Goal: Task Accomplishment & Management: Use online tool/utility

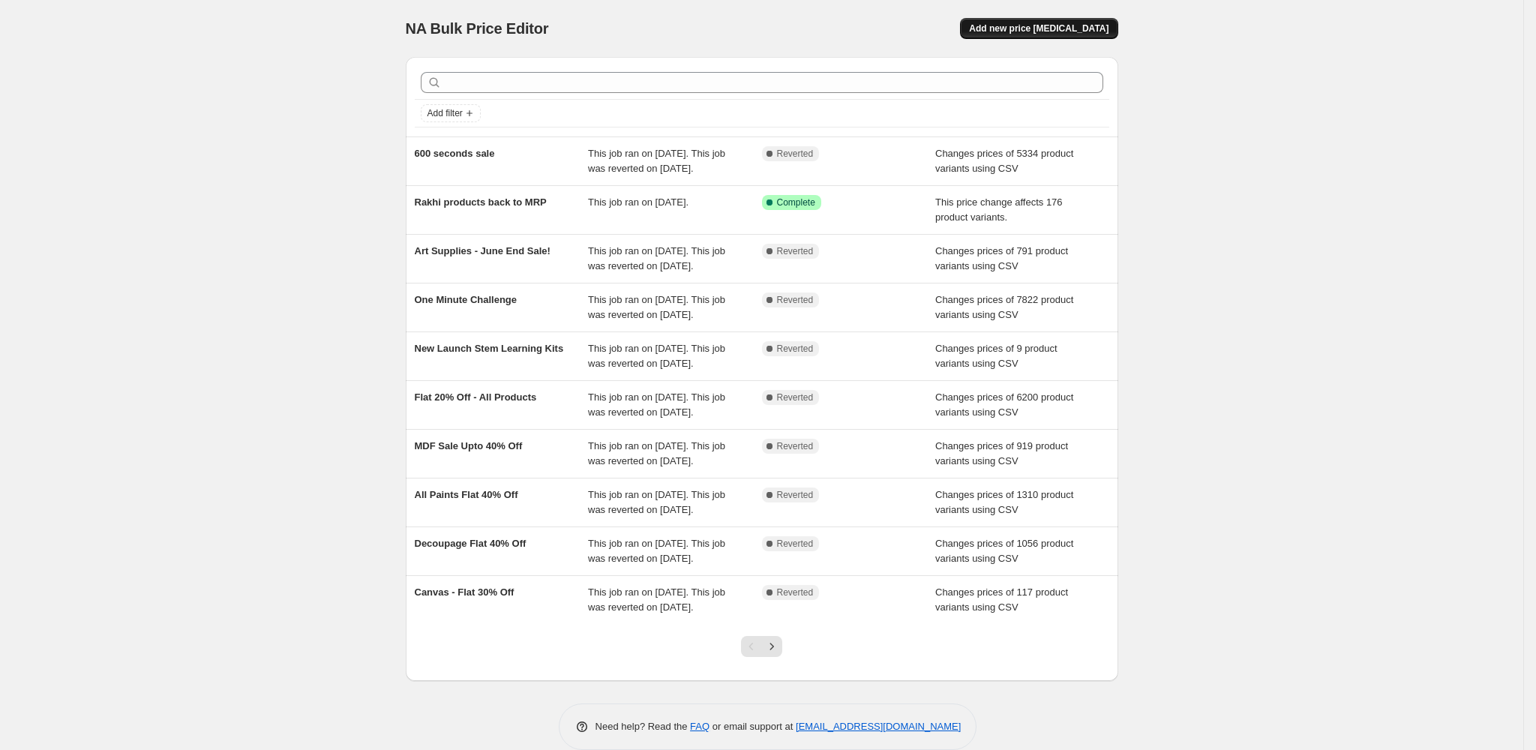
click at [1061, 34] on button "Add new price [MEDICAL_DATA]" at bounding box center [1038, 28] width 157 height 21
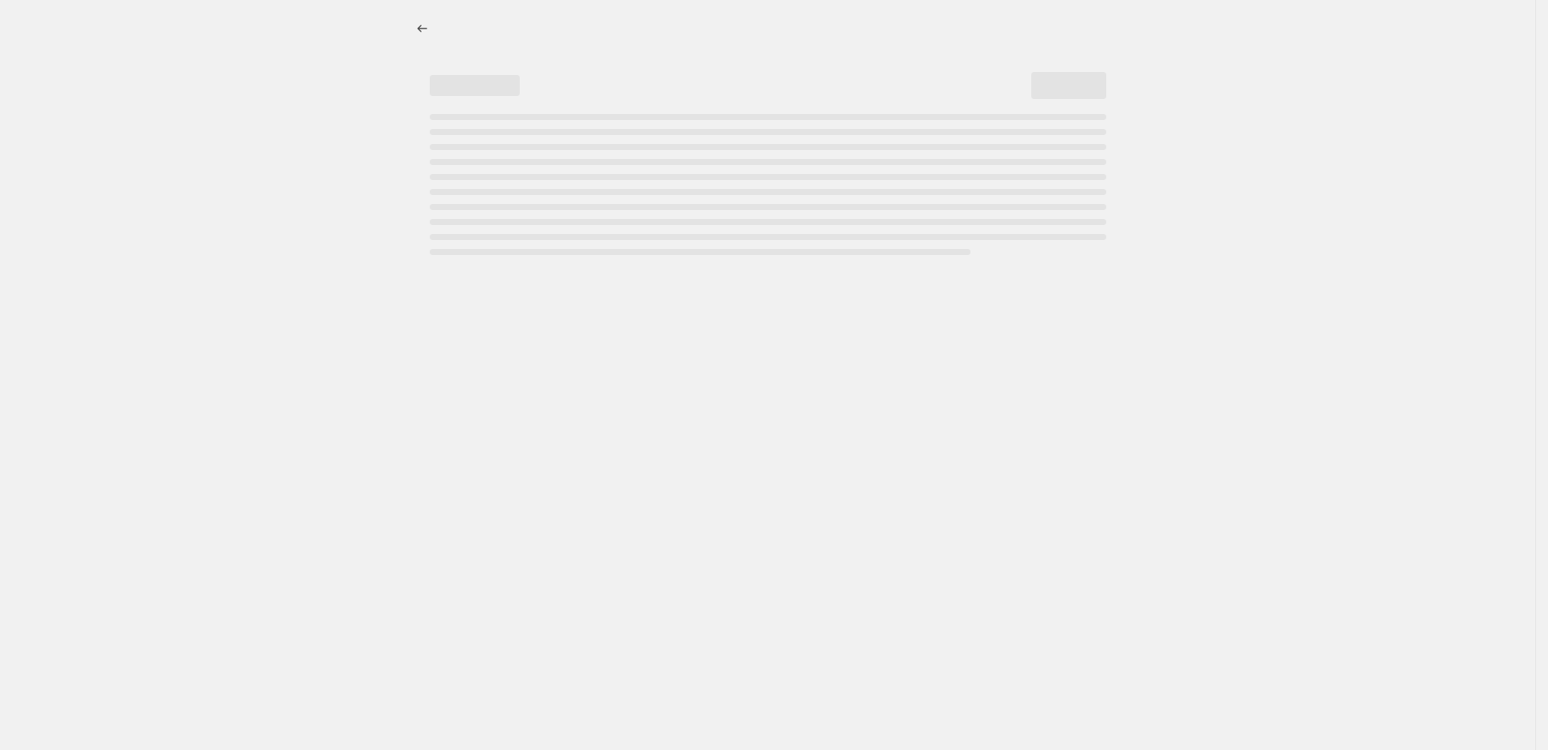
select select "percentage"
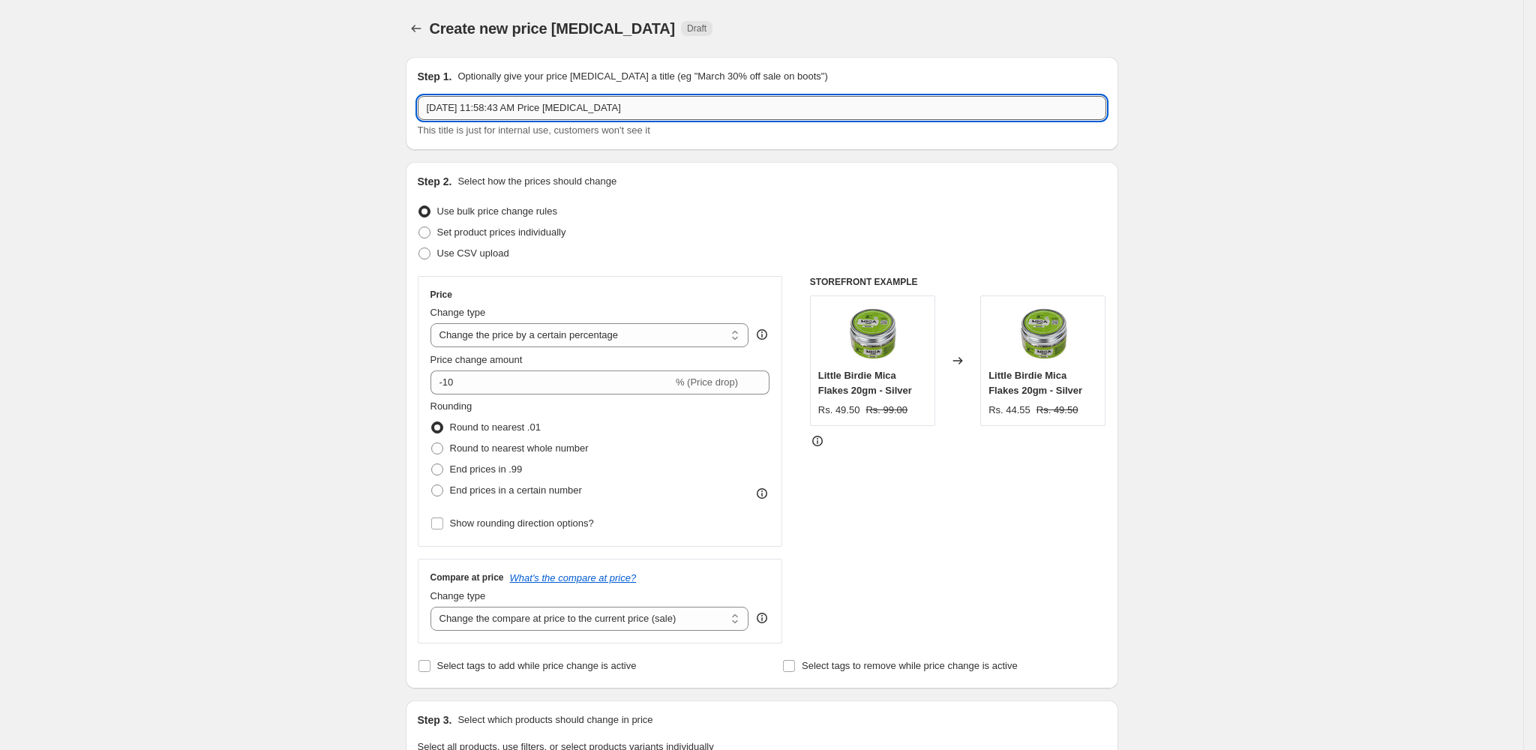
click at [509, 109] on input "[DATE] 11:58:43 AM Price [MEDICAL_DATA]" at bounding box center [762, 108] width 688 height 24
type input "Art Supplies Flat 20% Off"
click at [457, 256] on span "Use CSV upload" at bounding box center [473, 252] width 72 height 11
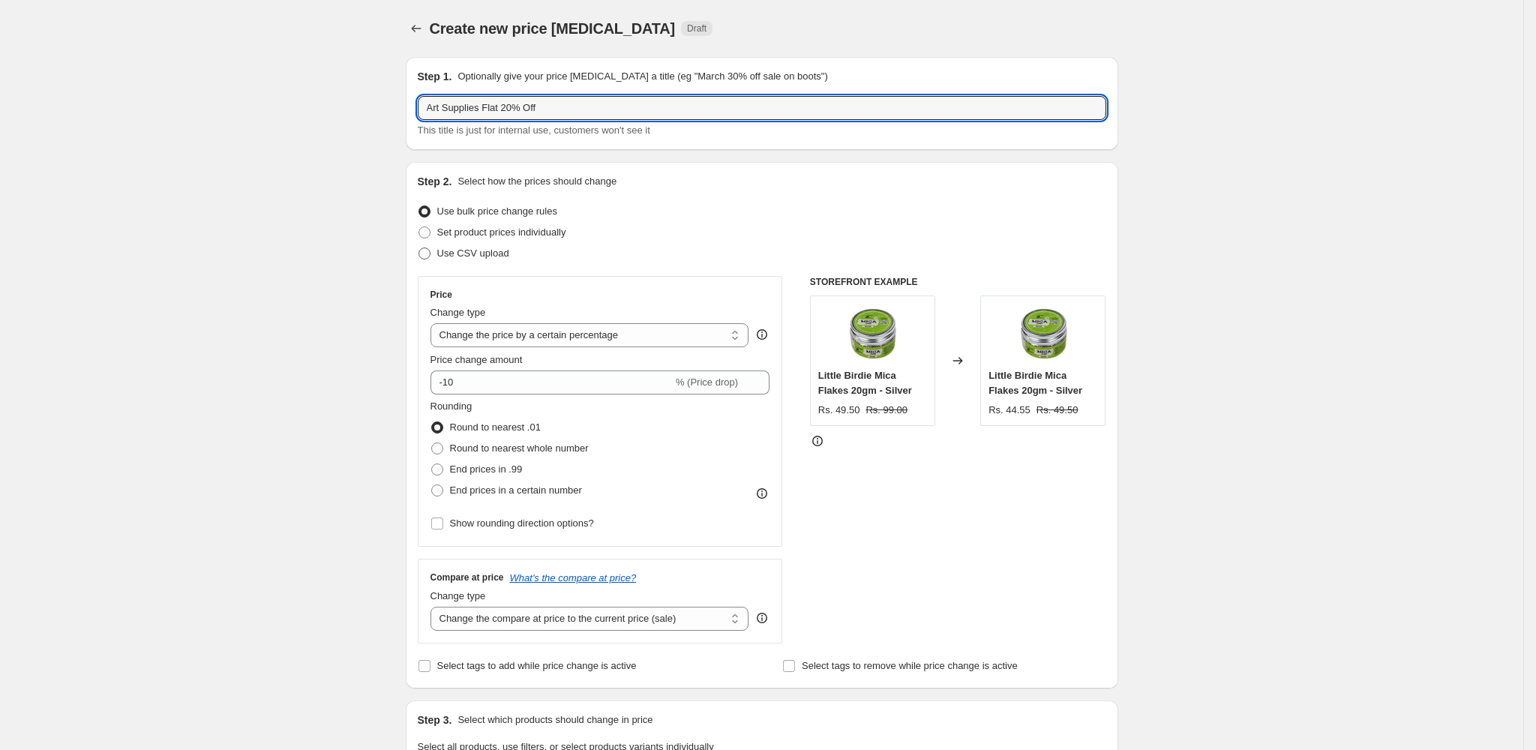
click at [419, 248] on input "Use CSV upload" at bounding box center [418, 247] width 1 height 1
radio input "true"
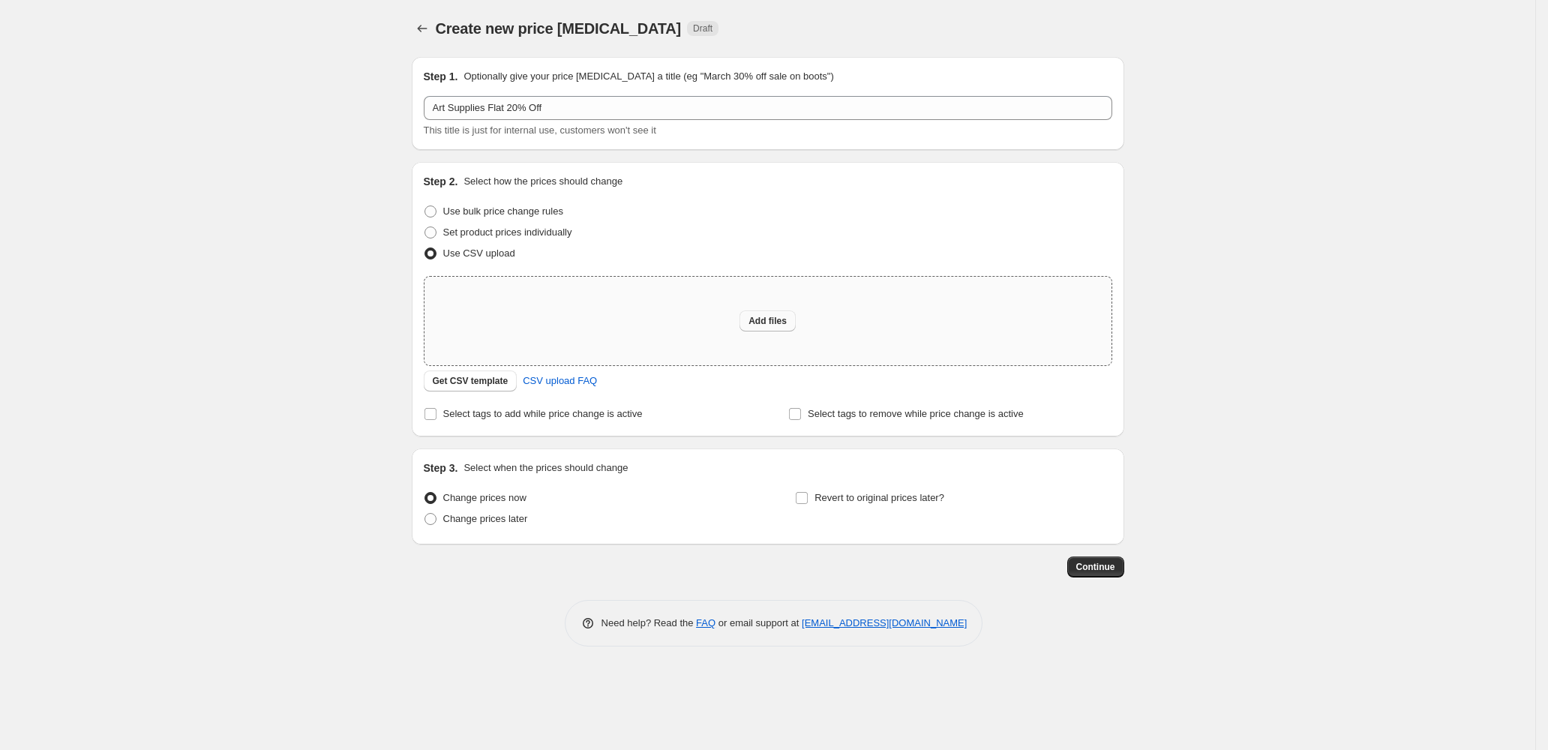
click at [754, 322] on span "Add files" at bounding box center [767, 321] width 38 height 12
type input "C:\fakepath\Art Supplies 20%.csv"
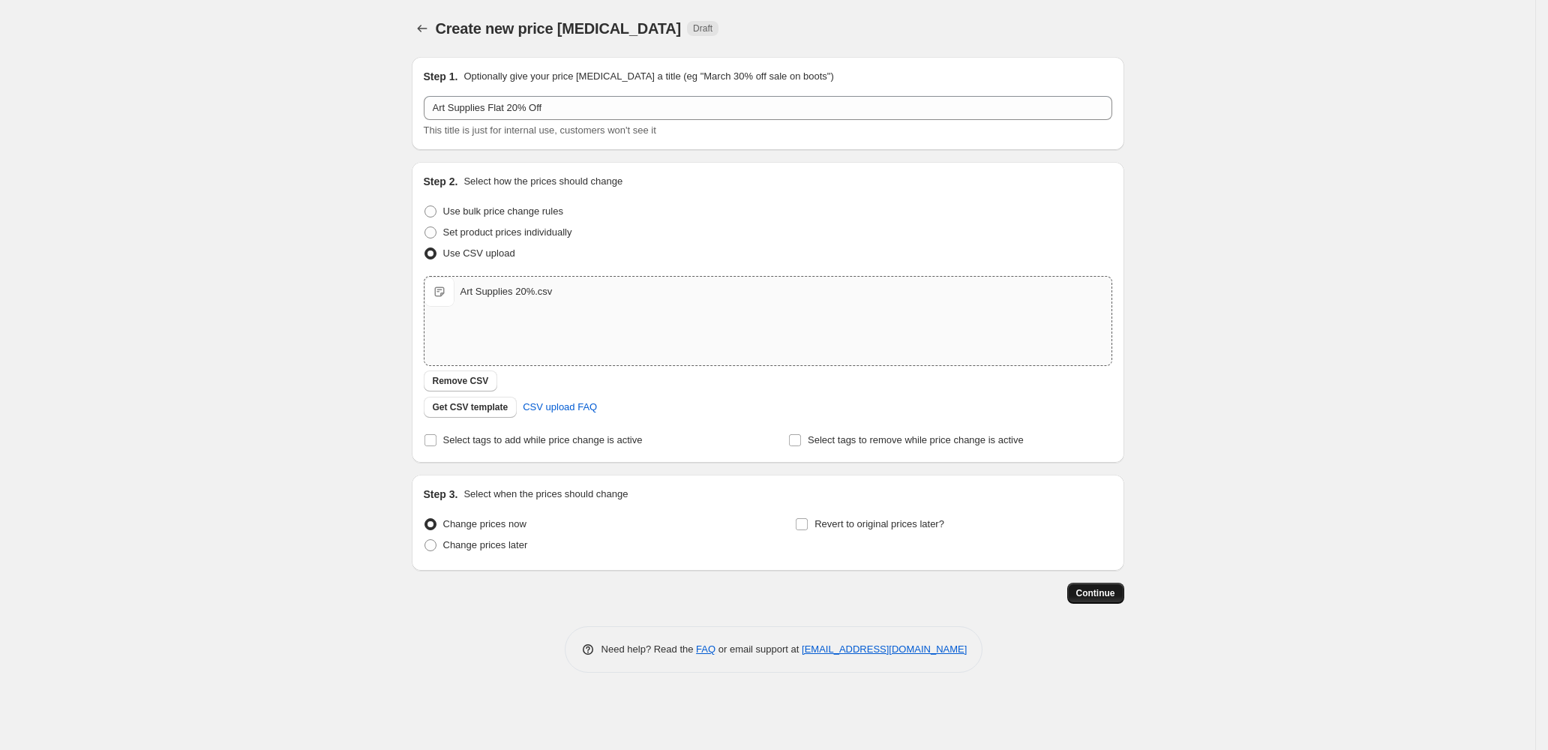
click at [1090, 598] on span "Continue" at bounding box center [1095, 593] width 39 height 12
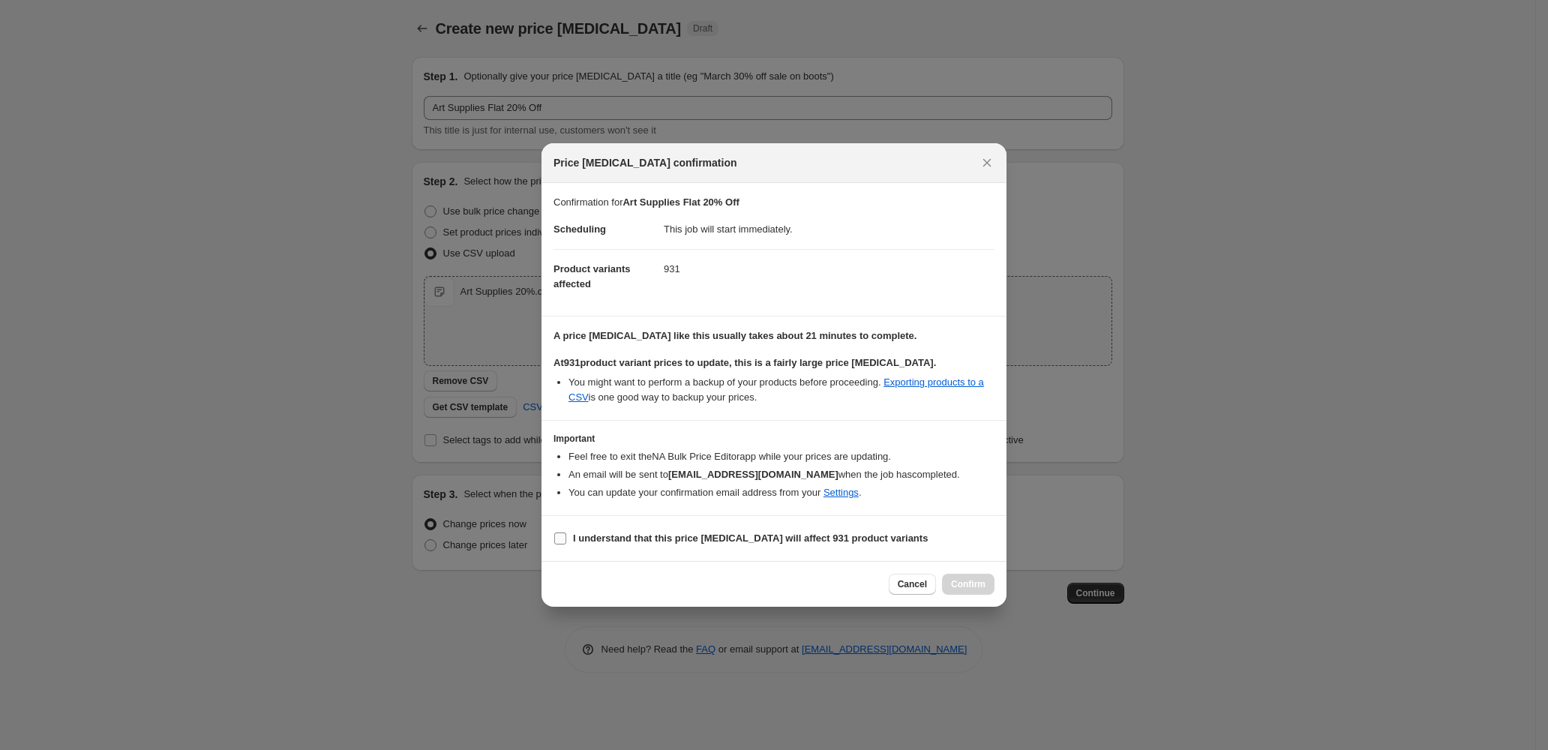
click at [698, 539] on b "I understand that this price [MEDICAL_DATA] will affect 931 product variants" at bounding box center [750, 537] width 355 height 11
click at [566, 539] on input "I understand that this price [MEDICAL_DATA] will affect 931 product variants" at bounding box center [560, 538] width 12 height 12
checkbox input "true"
click at [957, 586] on span "Confirm" at bounding box center [968, 584] width 34 height 12
